Goal: Use online tool/utility: Utilize a website feature to perform a specific function

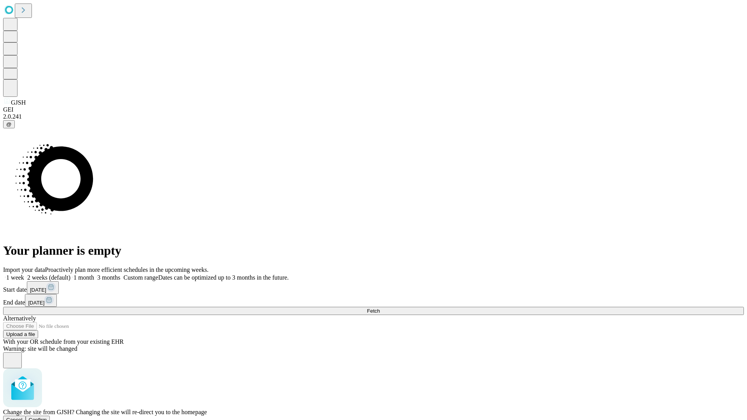
click at [47, 417] on span "Confirm" at bounding box center [38, 420] width 18 height 6
click at [24, 274] on label "1 week" at bounding box center [13, 277] width 21 height 7
click at [380, 308] on span "Fetch" at bounding box center [373, 311] width 13 height 6
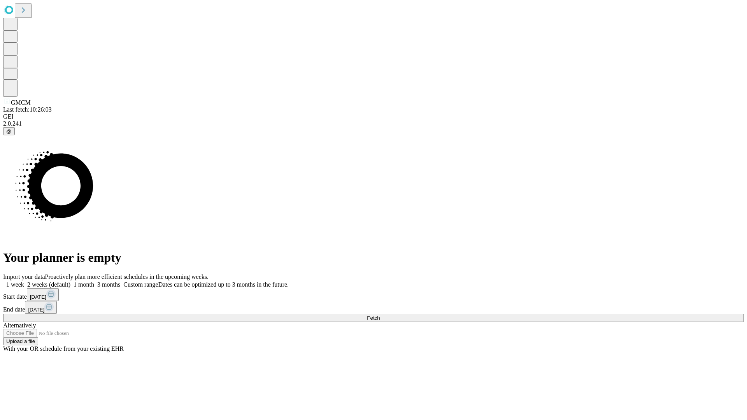
click at [24, 281] on label "1 week" at bounding box center [13, 284] width 21 height 7
click at [380, 315] on span "Fetch" at bounding box center [373, 318] width 13 height 6
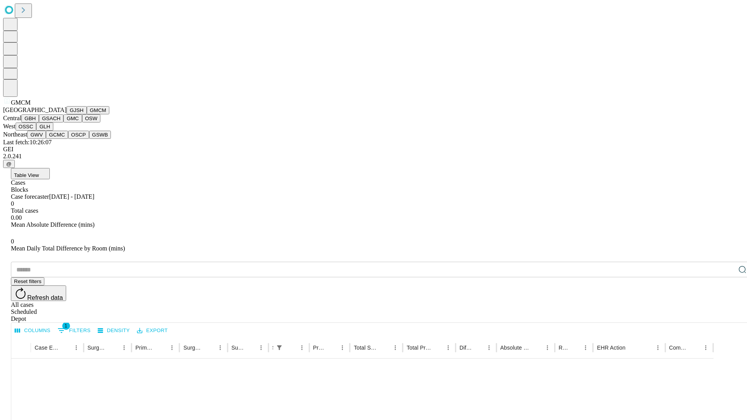
click at [39, 123] on button "GBH" at bounding box center [30, 118] width 18 height 8
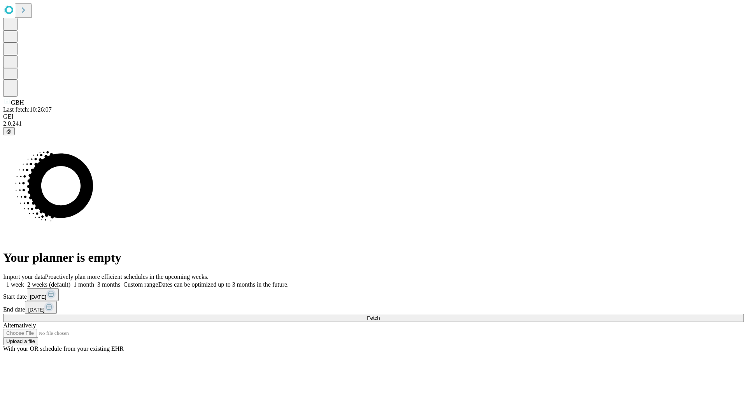
click at [24, 281] on label "1 week" at bounding box center [13, 284] width 21 height 7
click at [380, 315] on span "Fetch" at bounding box center [373, 318] width 13 height 6
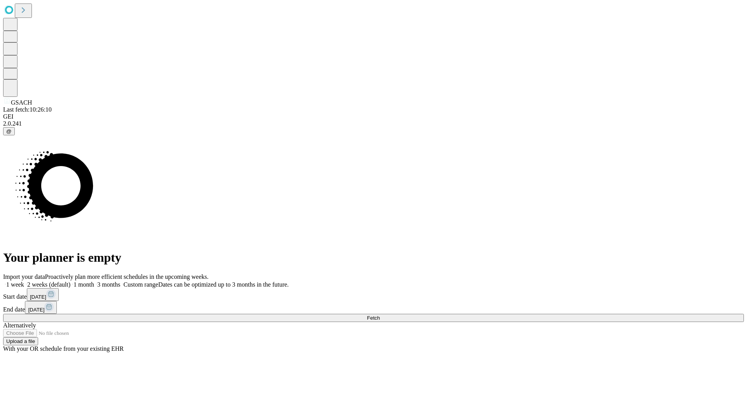
click at [24, 281] on label "1 week" at bounding box center [13, 284] width 21 height 7
click at [380, 315] on span "Fetch" at bounding box center [373, 318] width 13 height 6
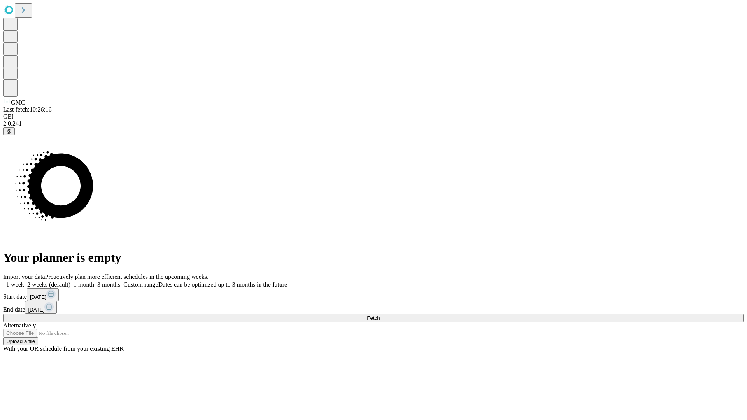
click at [24, 281] on label "1 week" at bounding box center [13, 284] width 21 height 7
click at [380, 315] on span "Fetch" at bounding box center [373, 318] width 13 height 6
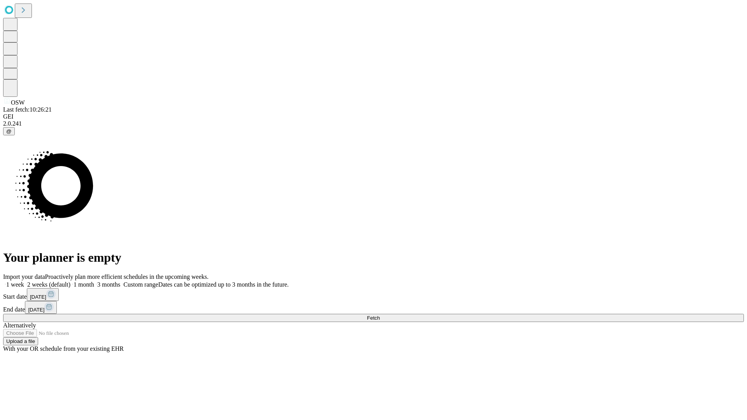
click at [24, 281] on label "1 week" at bounding box center [13, 284] width 21 height 7
click at [380, 315] on span "Fetch" at bounding box center [373, 318] width 13 height 6
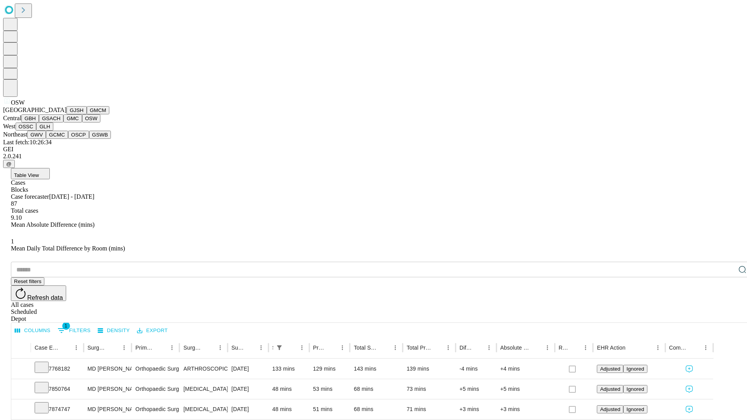
click at [37, 131] on button "OSSC" at bounding box center [26, 127] width 21 height 8
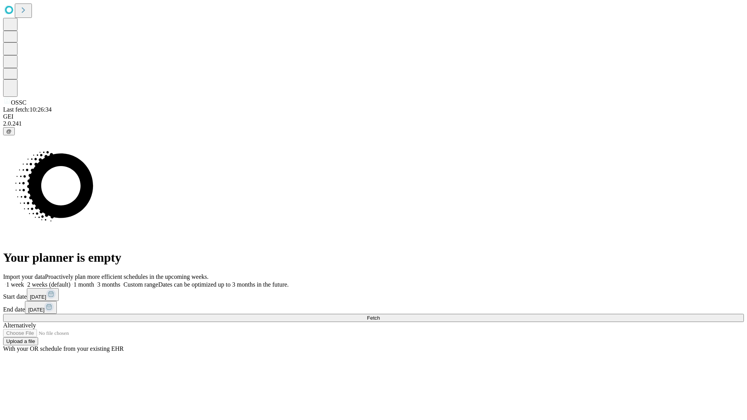
click at [24, 281] on label "1 week" at bounding box center [13, 284] width 21 height 7
click at [380, 315] on span "Fetch" at bounding box center [373, 318] width 13 height 6
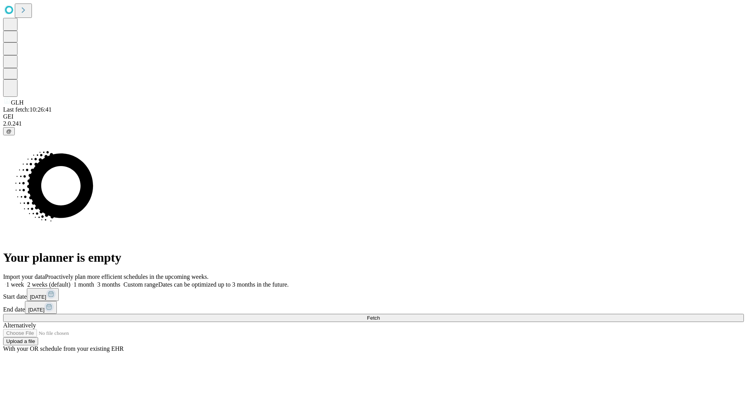
click at [24, 281] on label "1 week" at bounding box center [13, 284] width 21 height 7
click at [380, 315] on span "Fetch" at bounding box center [373, 318] width 13 height 6
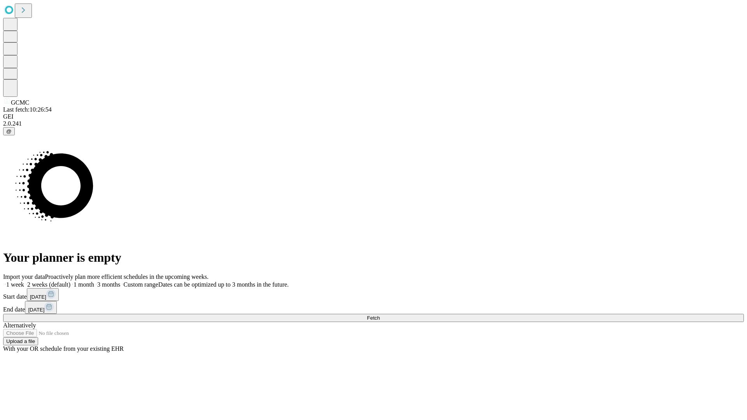
click at [24, 281] on label "1 week" at bounding box center [13, 284] width 21 height 7
click at [380, 315] on span "Fetch" at bounding box center [373, 318] width 13 height 6
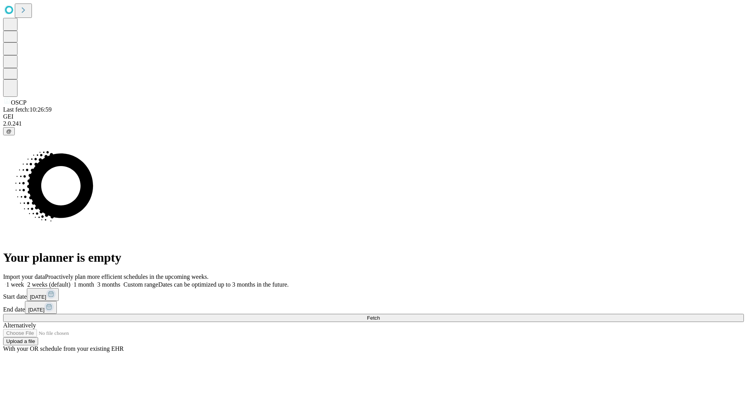
click at [24, 281] on label "1 week" at bounding box center [13, 284] width 21 height 7
click at [380, 315] on span "Fetch" at bounding box center [373, 318] width 13 height 6
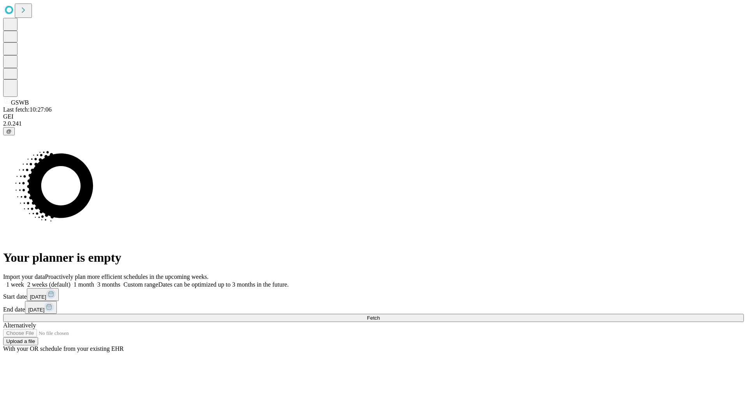
click at [24, 281] on label "1 week" at bounding box center [13, 284] width 21 height 7
click at [380, 315] on span "Fetch" at bounding box center [373, 318] width 13 height 6
